Goal: Check status

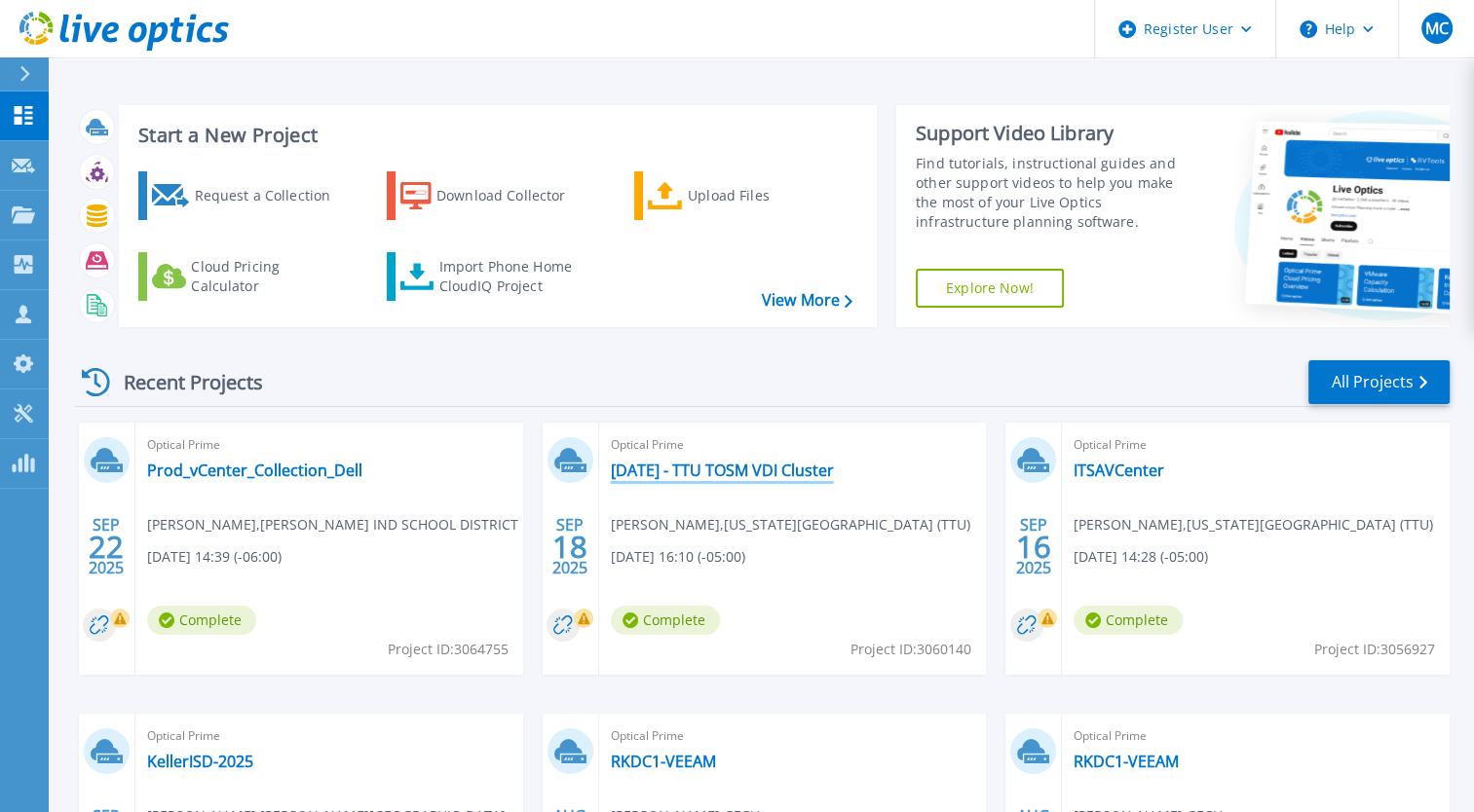
click at [784, 476] on link "[DATE] - TTU TOSM VDI Cluster" at bounding box center [721, 471] width 223 height 20
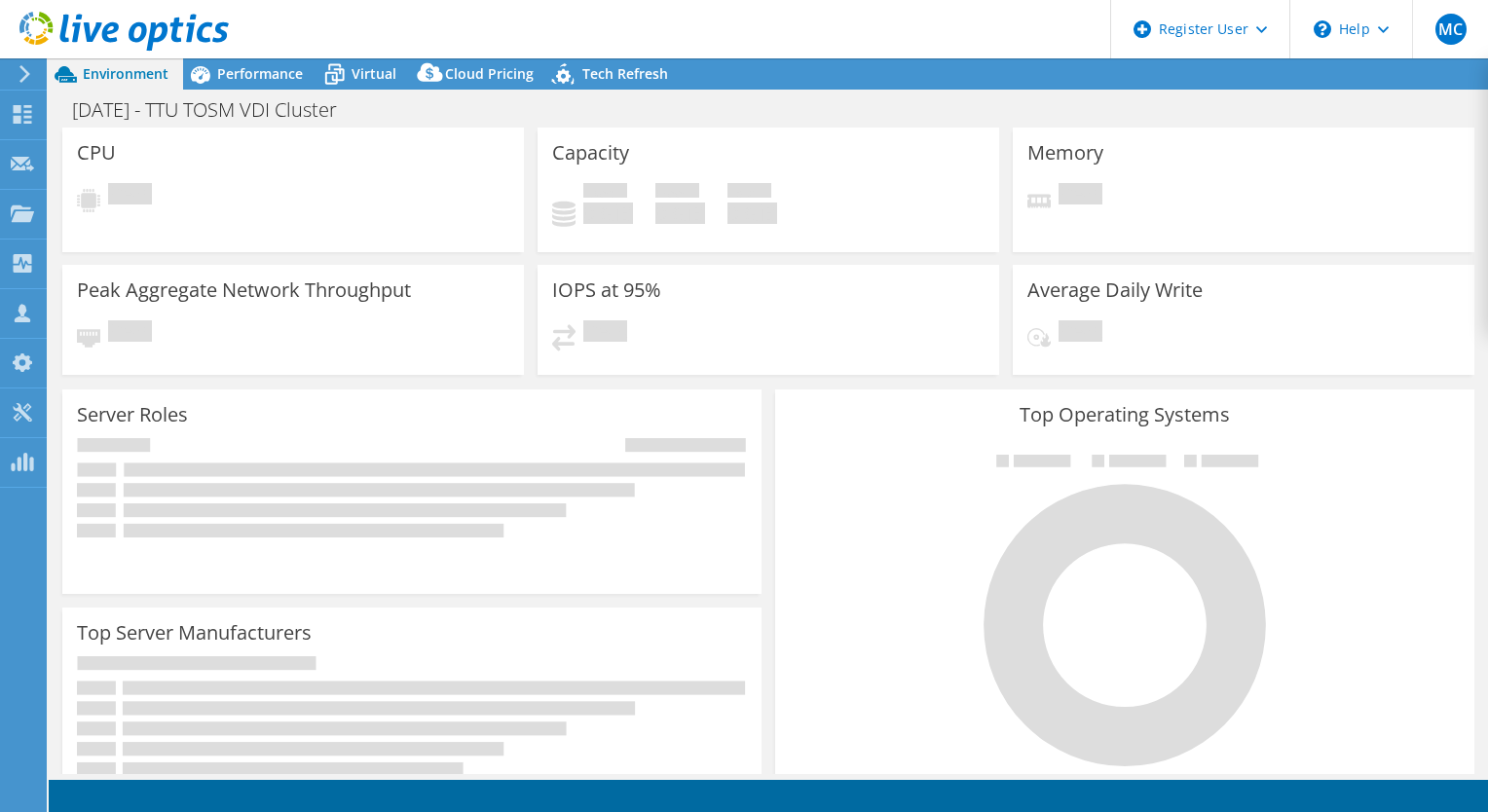
select select "USD"
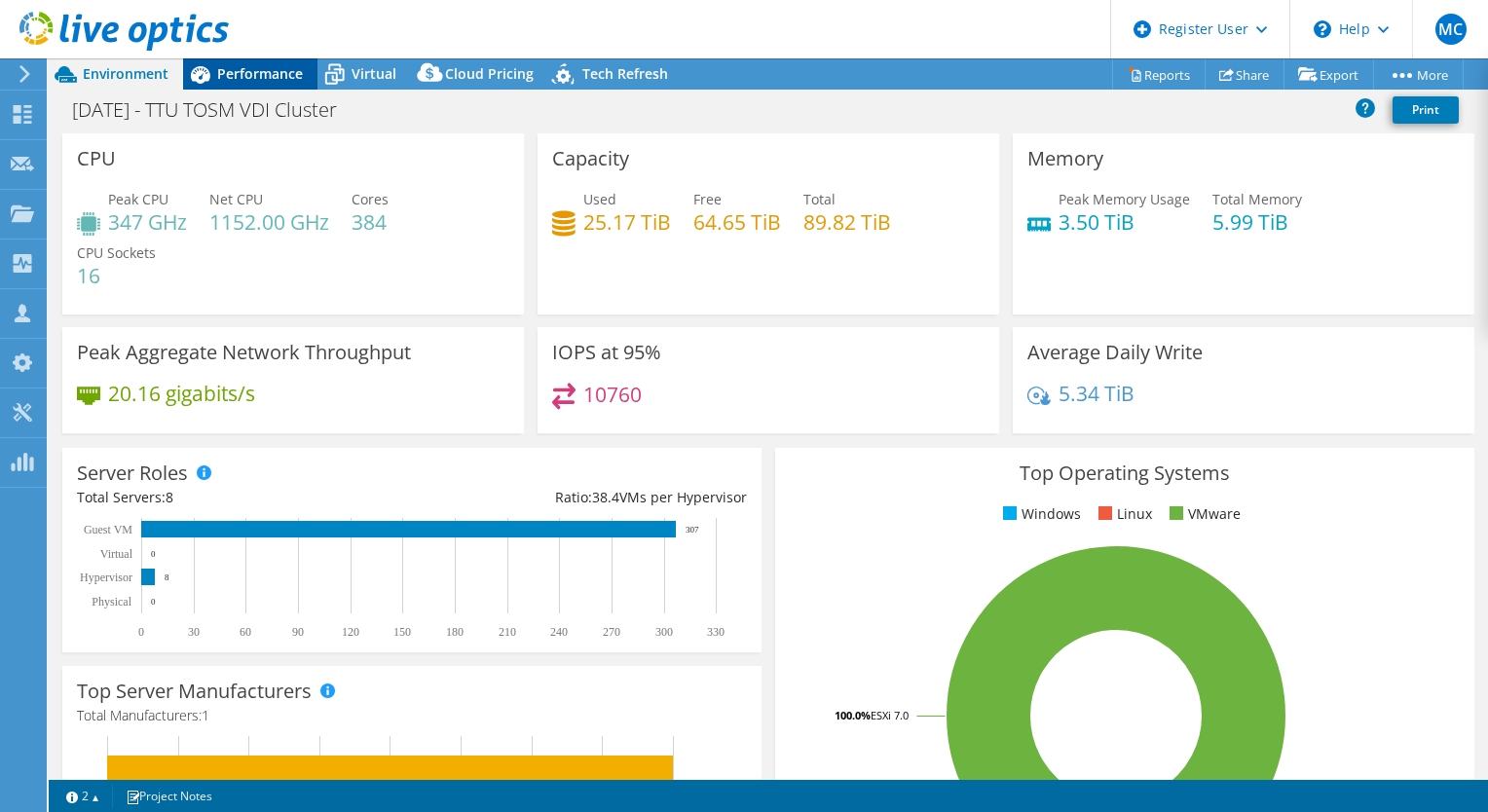
click at [280, 81] on span "Performance" at bounding box center [260, 73] width 86 height 19
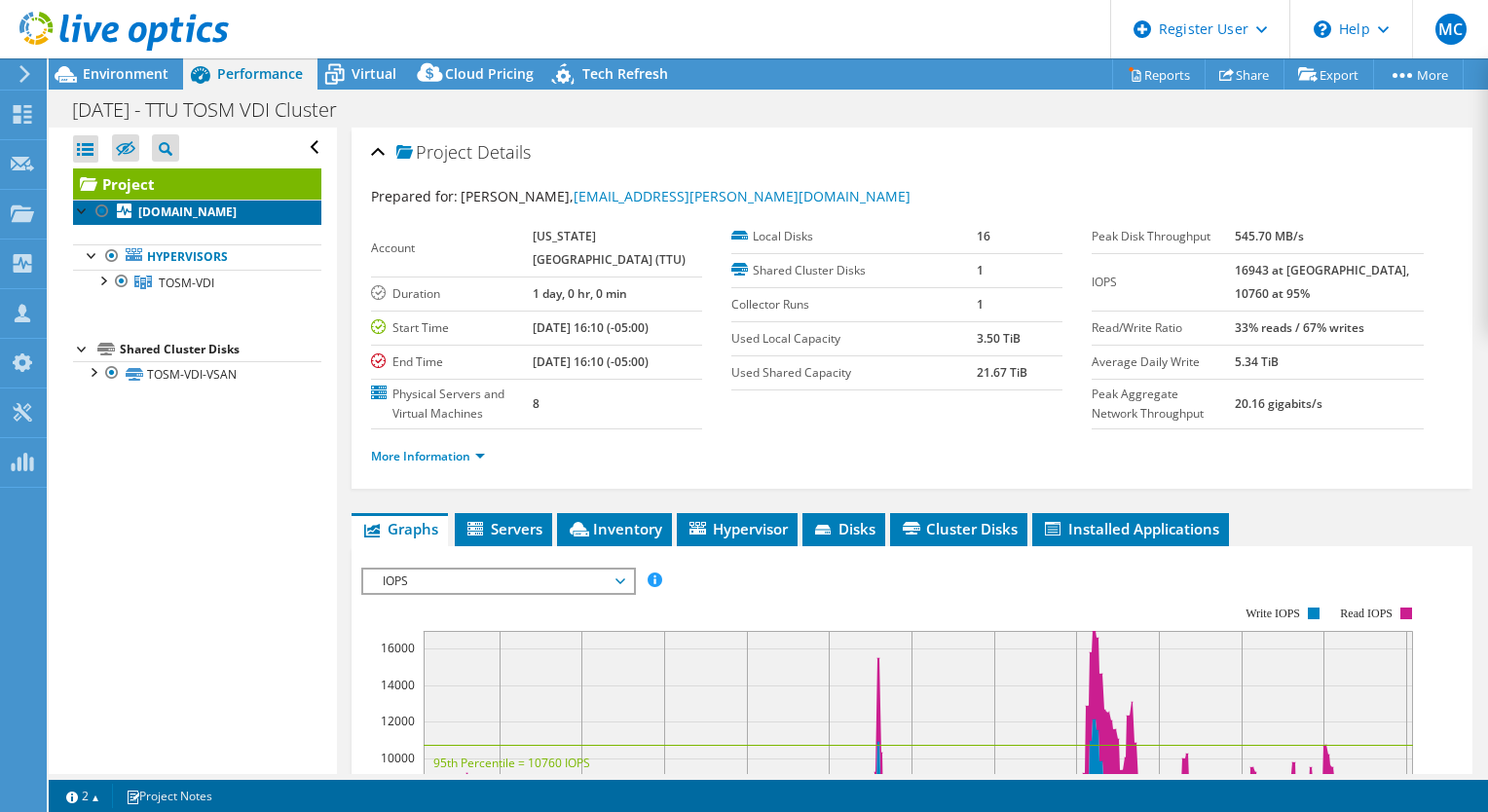
click at [195, 212] on b "[DOMAIN_NAME]" at bounding box center [187, 212] width 98 height 17
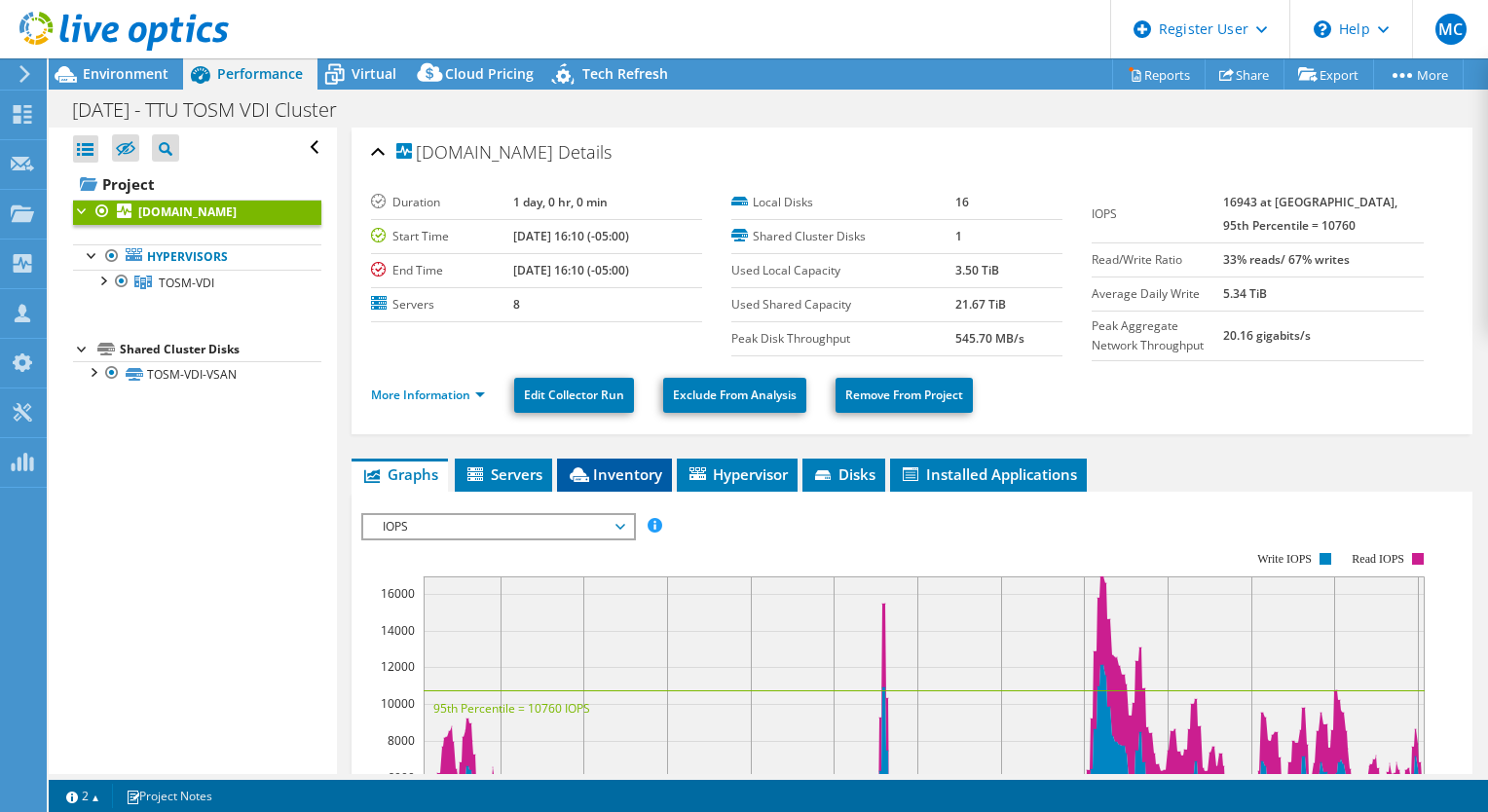
click at [598, 465] on span "Inventory" at bounding box center [614, 475] width 95 height 20
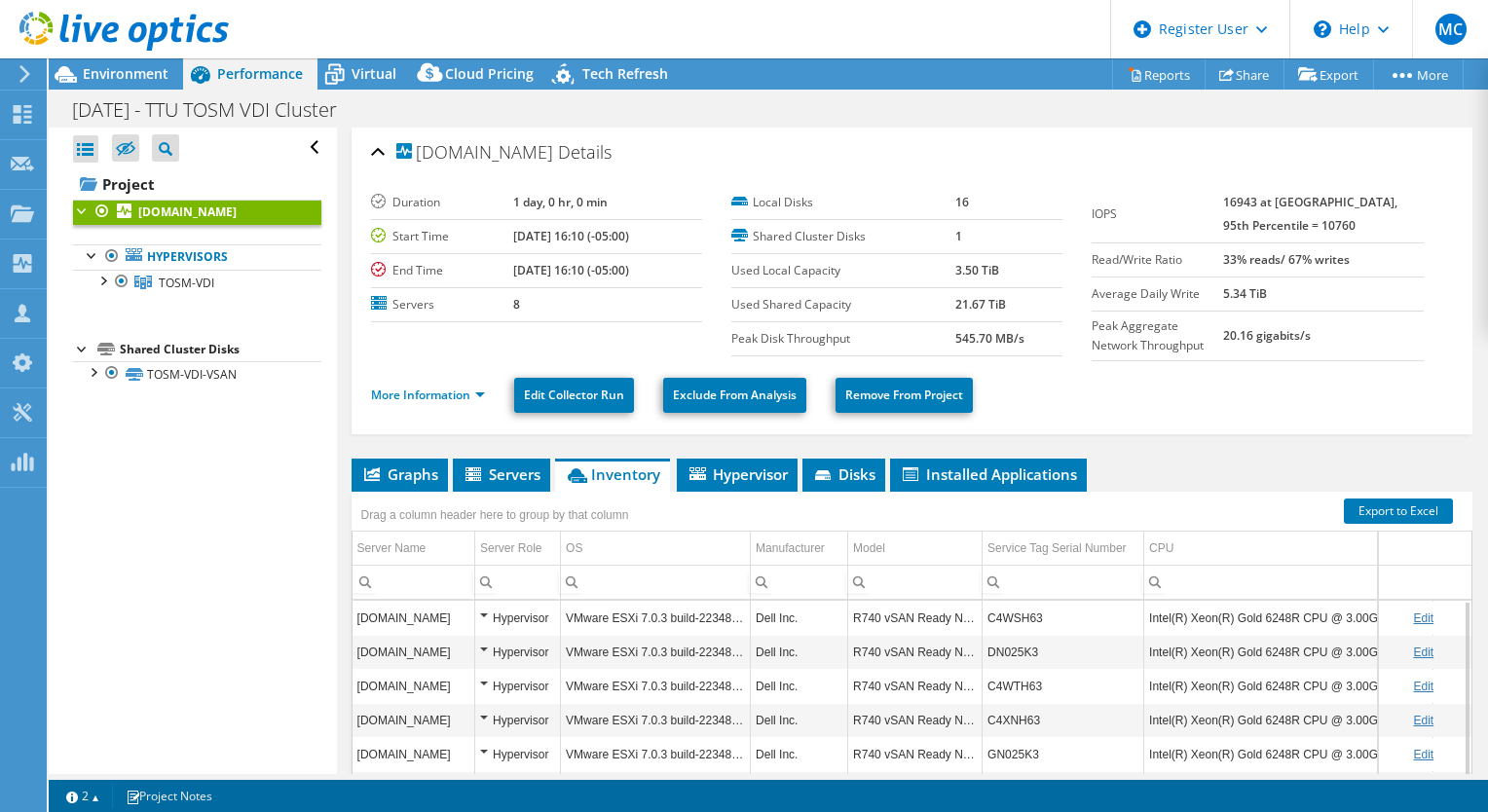
click at [1004, 610] on td "C4WSH63" at bounding box center [1063, 618] width 161 height 34
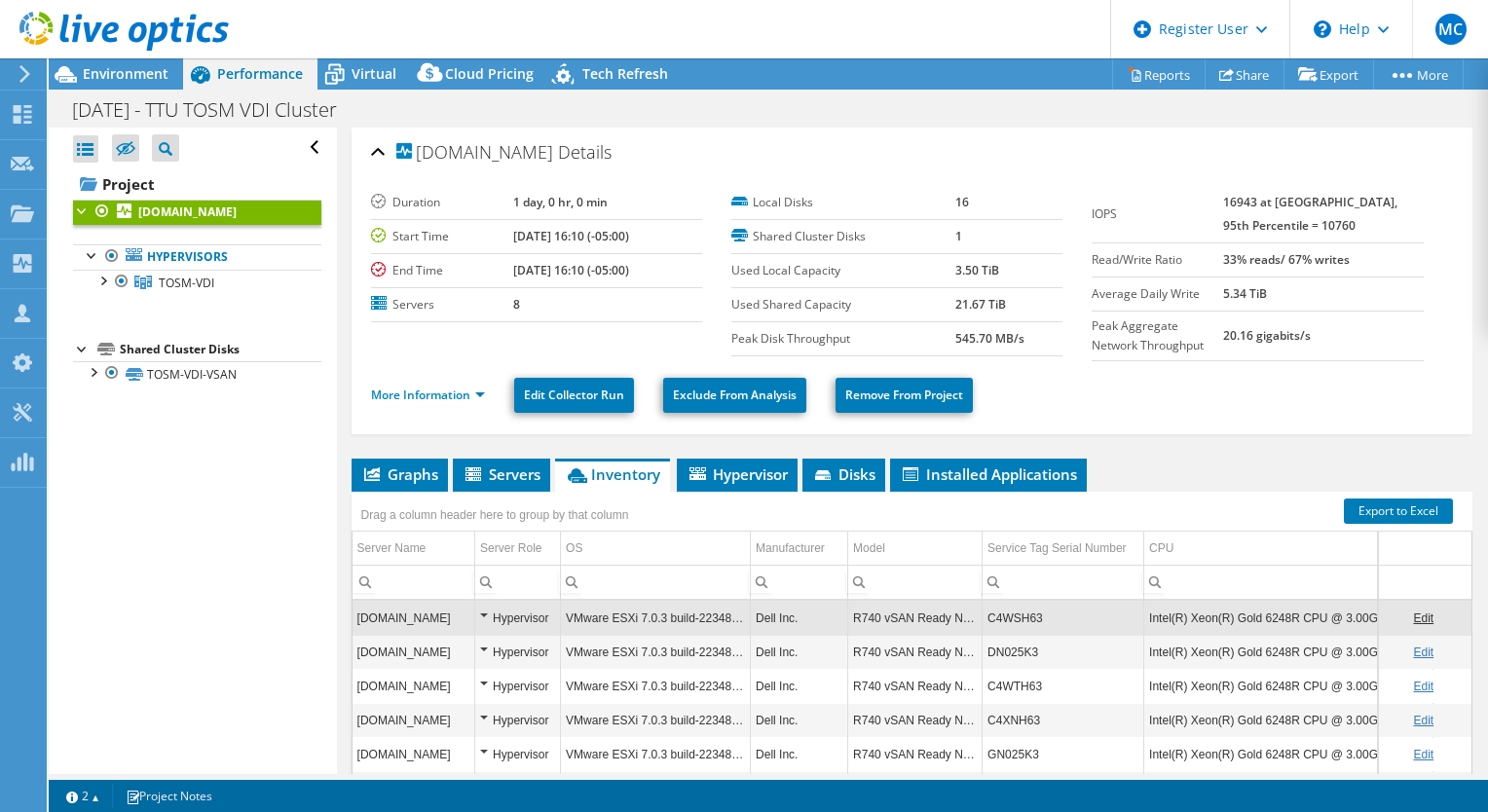
click at [1004, 610] on td "C4WSH63" at bounding box center [1063, 618] width 161 height 34
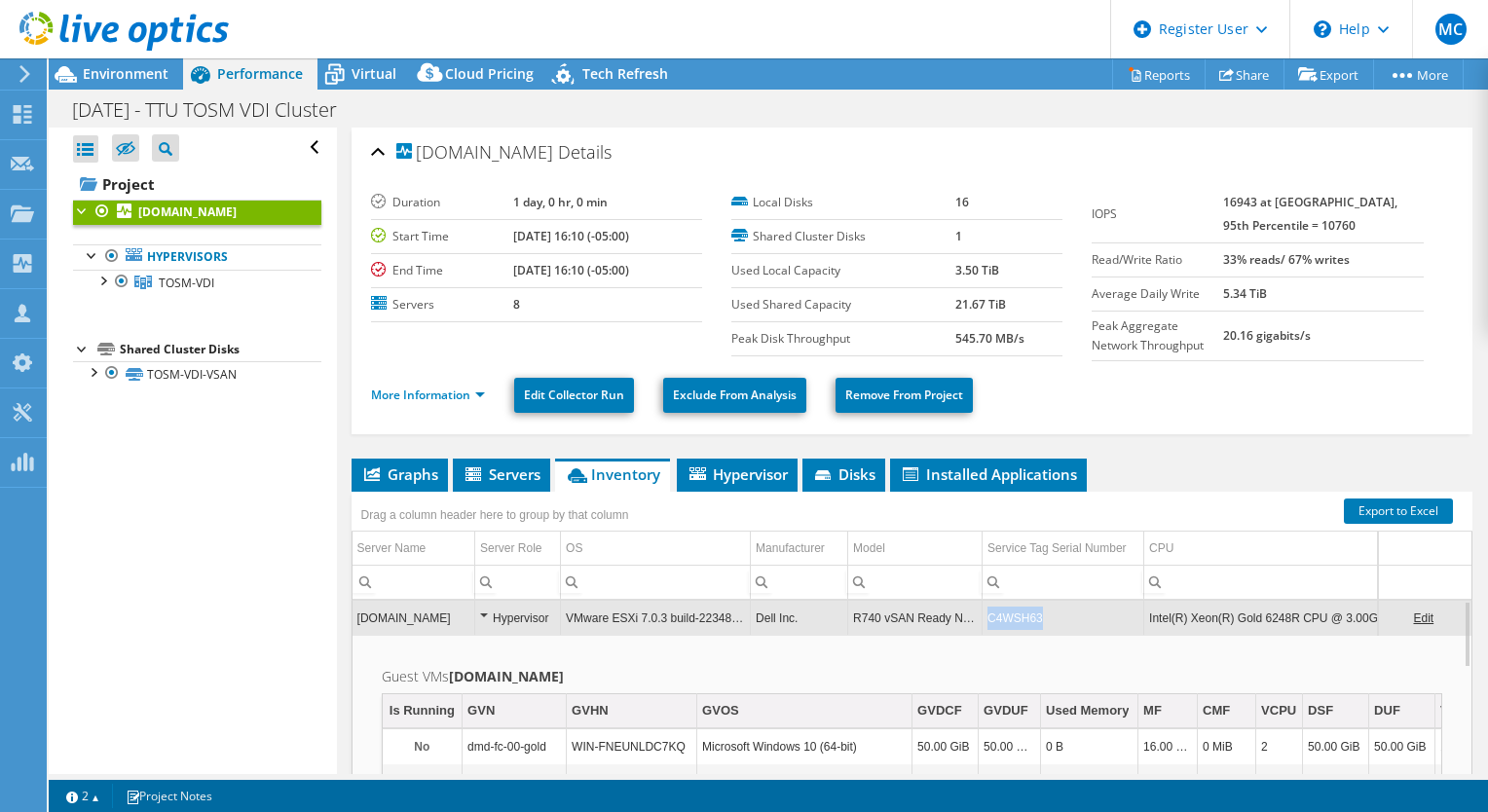
drag, startPoint x: 1044, startPoint y: 606, endPoint x: 981, endPoint y: 617, distance: 64.0
click at [982, 617] on td "C4WSH63" at bounding box center [1063, 618] width 161 height 34
